Goal: Entertainment & Leisure: Browse casually

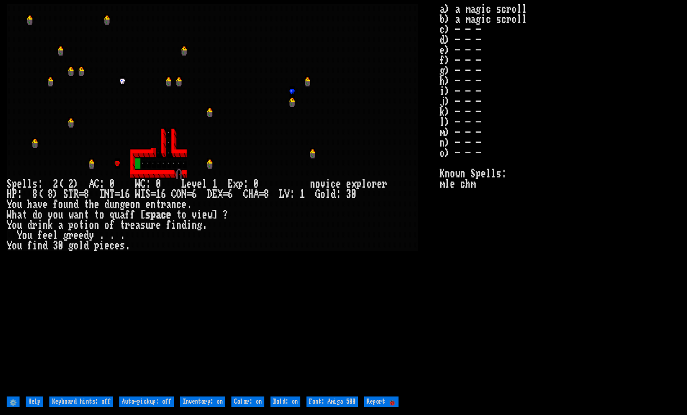
click at [249, 291] on larn at bounding box center [223, 199] width 433 height 390
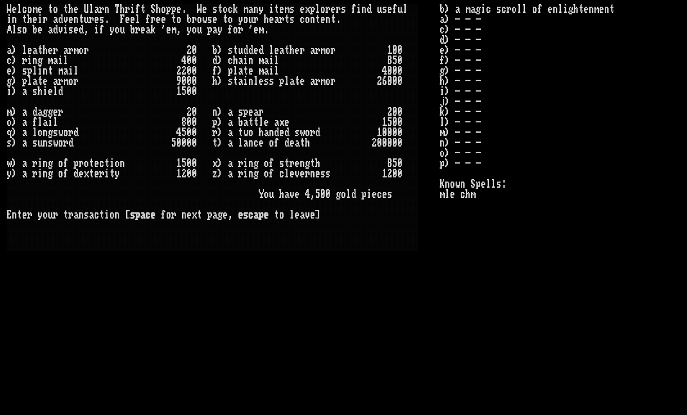
click at [345, 281] on larn "W e l c o m e t o t h e U l a r n T h r i f t S h o p p e . W e s t o c k m a n…" at bounding box center [223, 199] width 433 height 390
click at [360, 296] on larn "W e l c o m e t o t h e U l a r n T h r i f t S h o p p e . W e s t o c k m a n…" at bounding box center [223, 199] width 433 height 390
